Goal: Find specific page/section: Find specific page/section

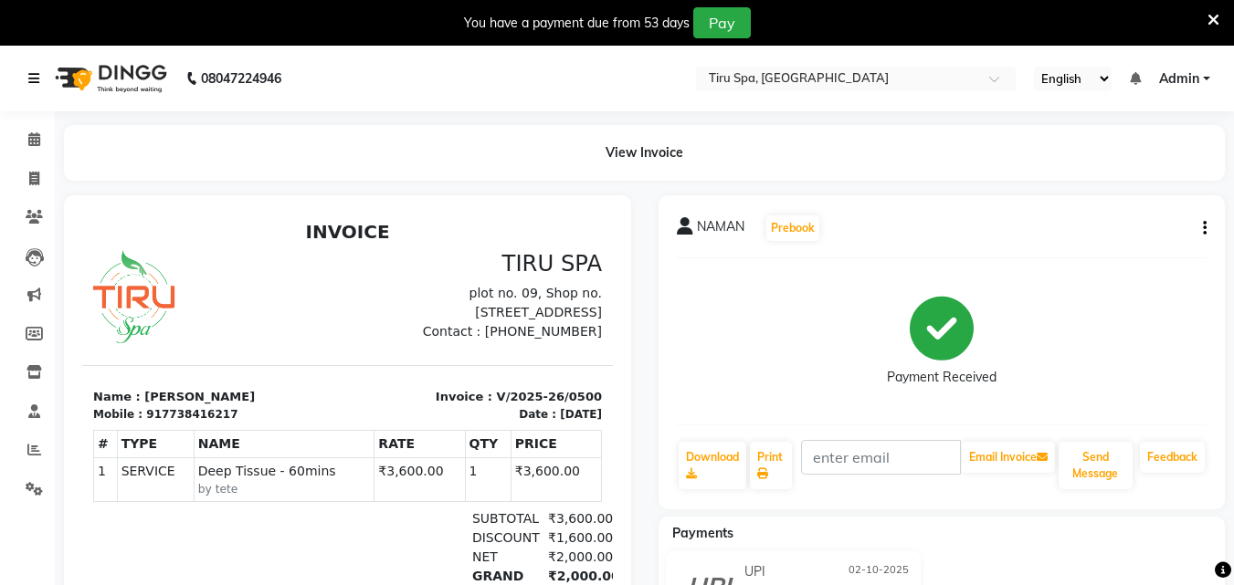
click at [40, 80] on link at bounding box center [37, 78] width 18 height 51
